Goal: Task Accomplishment & Management: Use online tool/utility

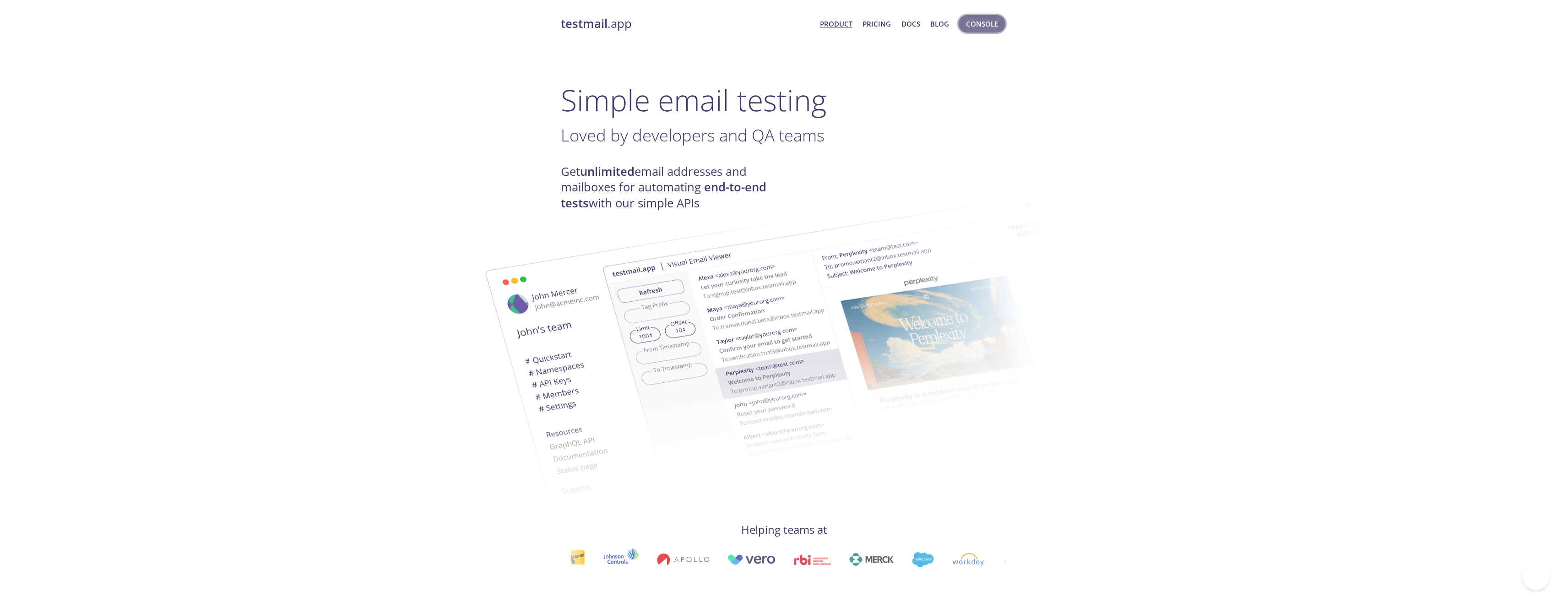
click at [982, 24] on span "Console" at bounding box center [982, 23] width 32 height 12
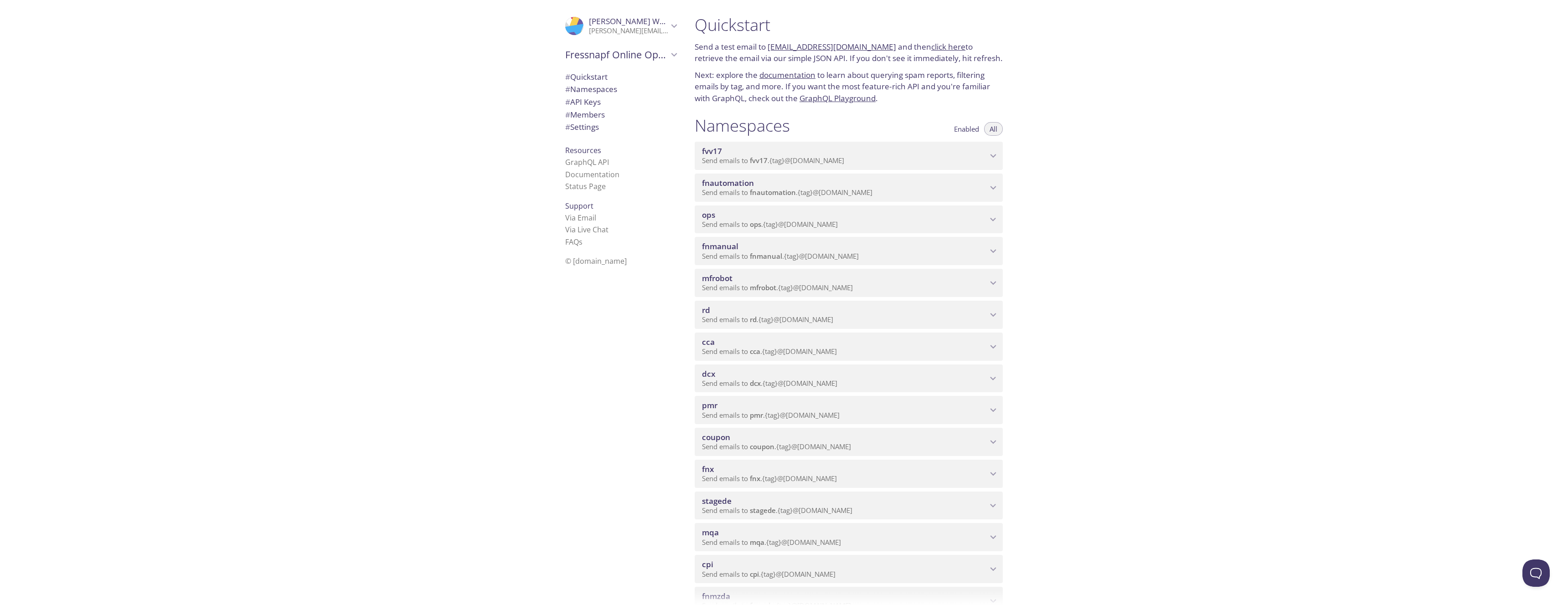
click at [746, 242] on span "fnmanual" at bounding box center [844, 247] width 285 height 10
click at [886, 275] on span "View Emails (Visual)" at bounding box center [892, 273] width 68 height 11
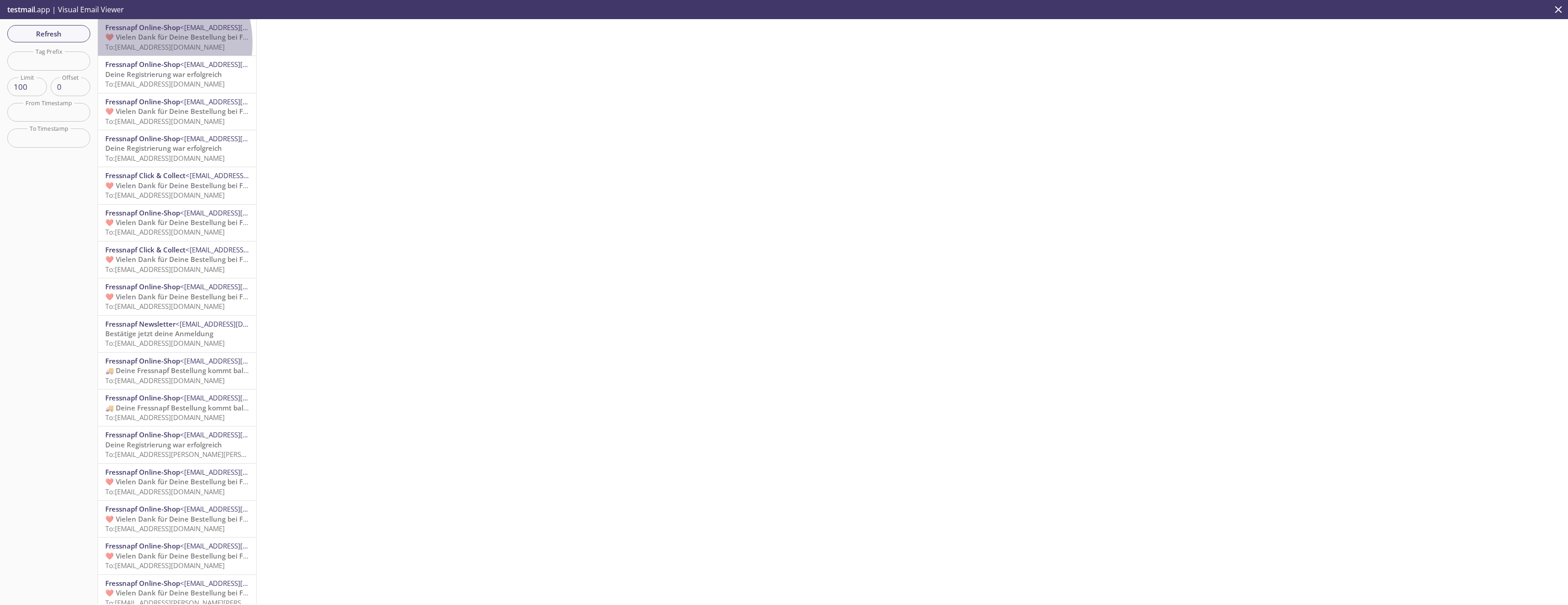
click at [143, 43] on span "To: [EMAIL_ADDRESS][DOMAIN_NAME]" at bounding box center [165, 47] width 119 height 9
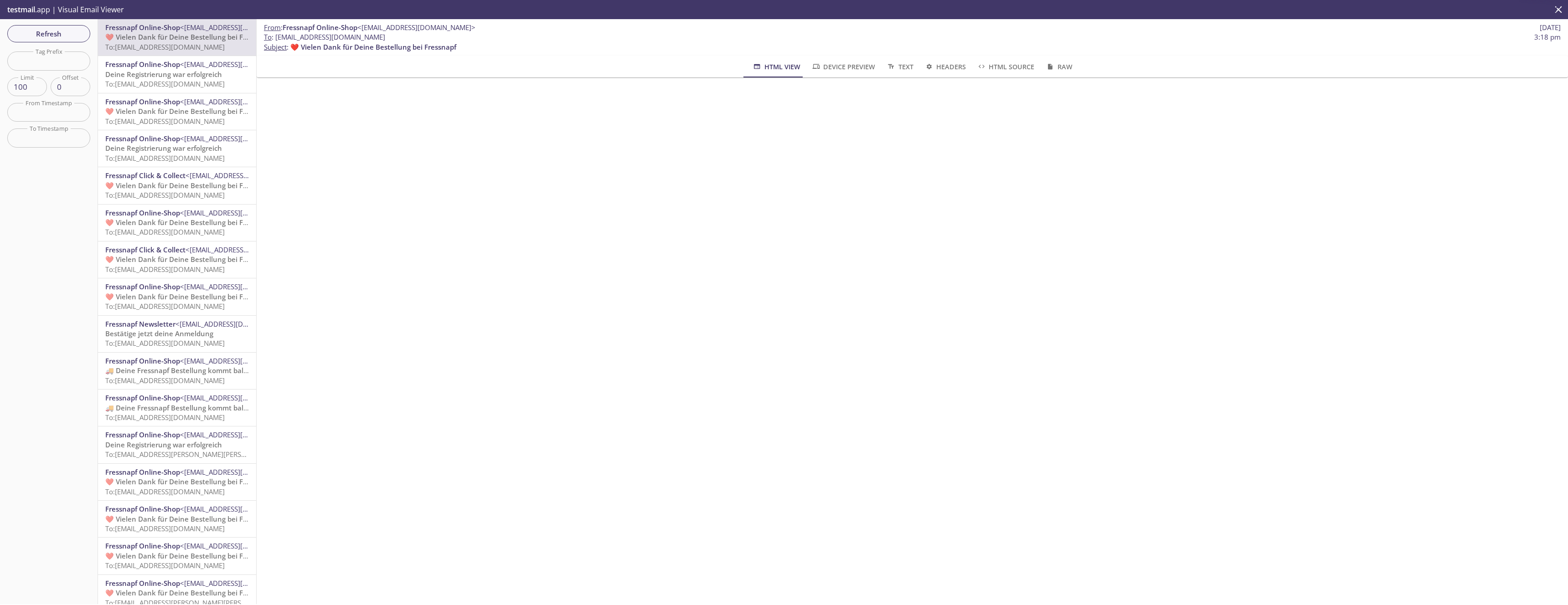
click at [195, 86] on span "To: [EMAIL_ADDRESS][DOMAIN_NAME]" at bounding box center [165, 83] width 119 height 9
click at [186, 142] on span "<[EMAIL_ADDRESS][DOMAIN_NAME]>" at bounding box center [239, 138] width 118 height 9
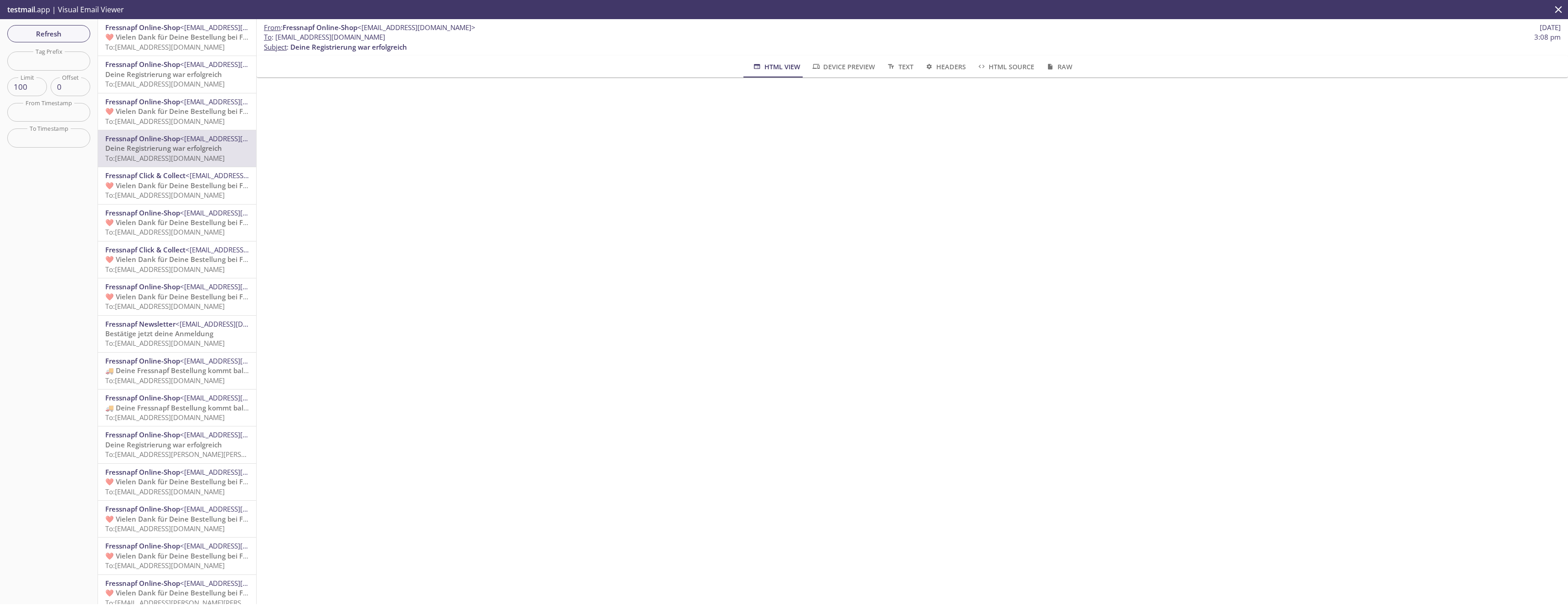
click at [144, 96] on div "Fressnapf Online-Shop <[EMAIL_ADDRESS][DOMAIN_NAME]> ❤️ Vielen Dank für Deine B…" at bounding box center [177, 112] width 158 height 37
click at [169, 153] on span "To: [EMAIL_ADDRESS][DOMAIN_NAME]" at bounding box center [165, 158] width 119 height 9
click at [169, 103] on span "Fressnapf Online-Shop" at bounding box center [142, 102] width 75 height 9
